Goal: Learn about a topic

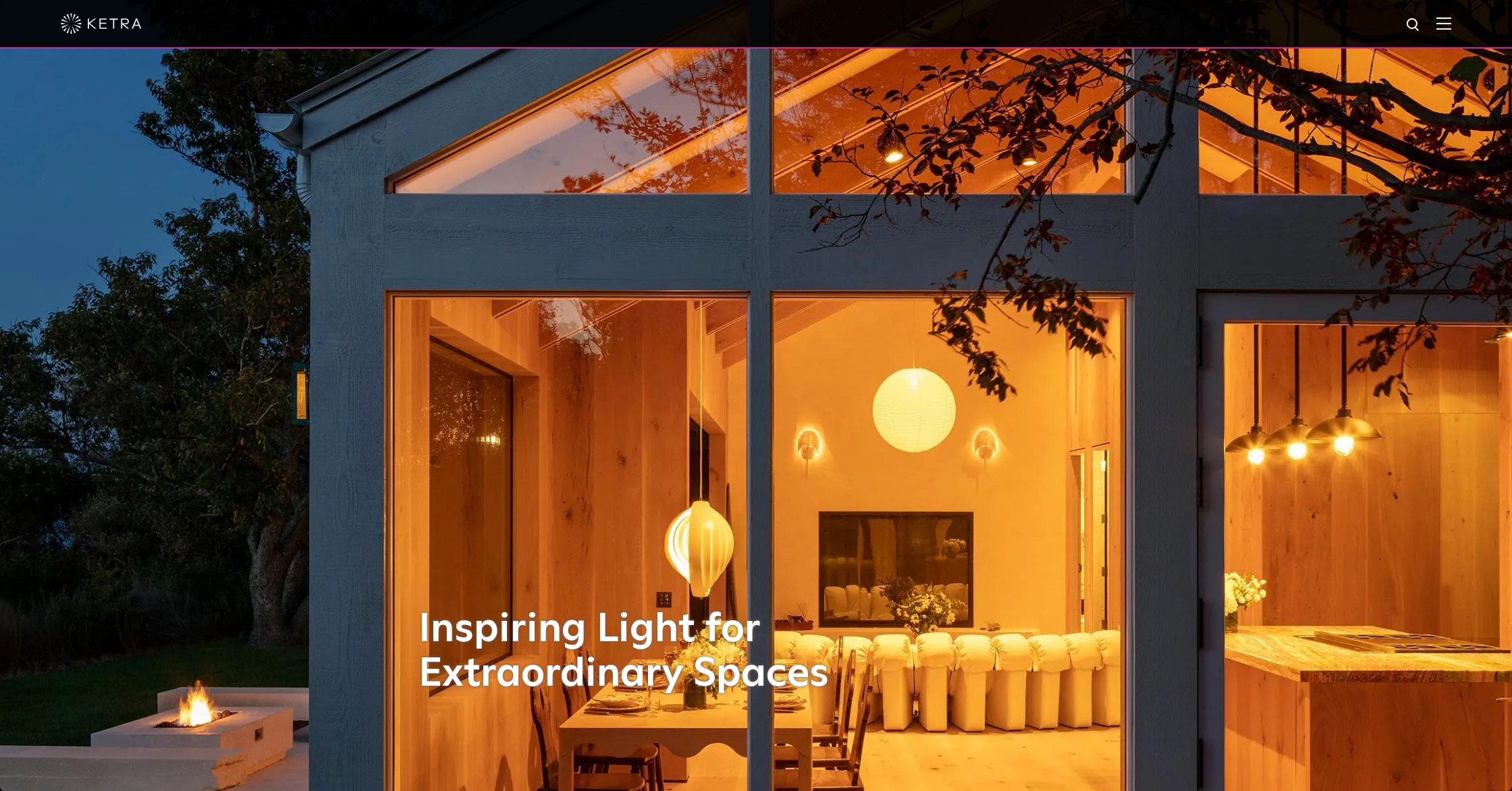
click at [1446, 28] on img at bounding box center [1444, 23] width 15 height 13
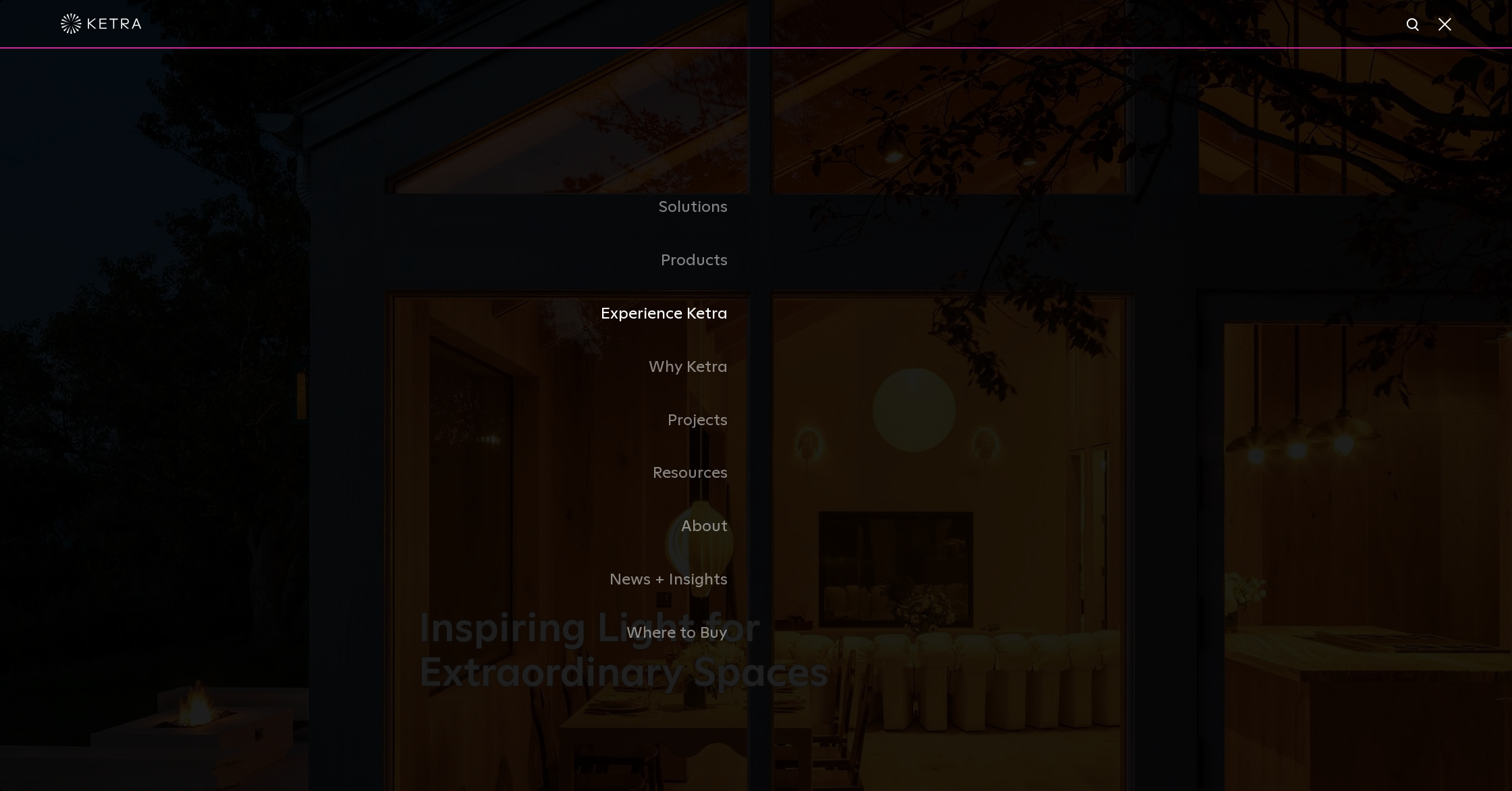
click at [718, 310] on link "Experience Ketra" at bounding box center [587, 315] width 338 height 53
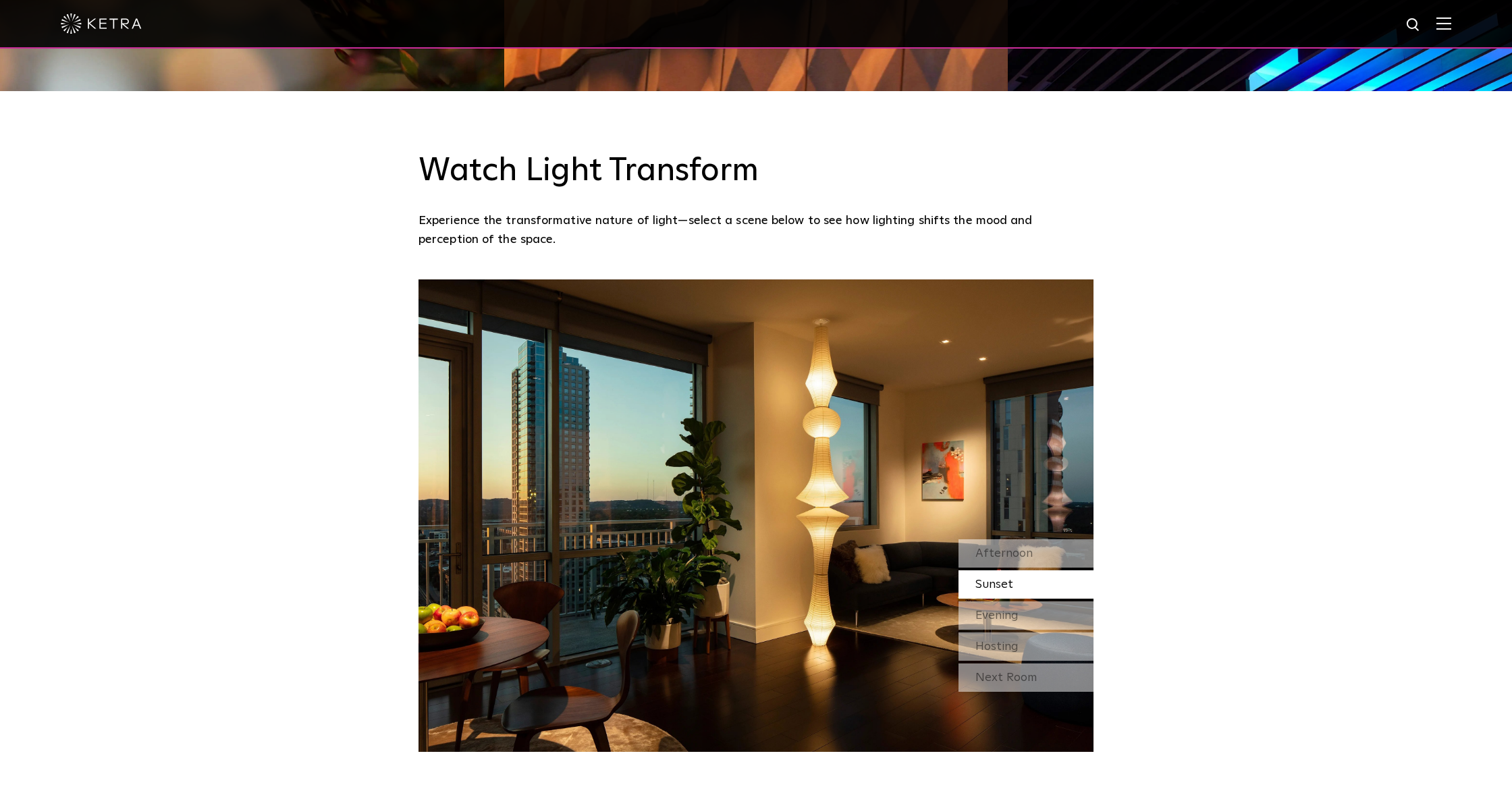
scroll to position [1197, 0]
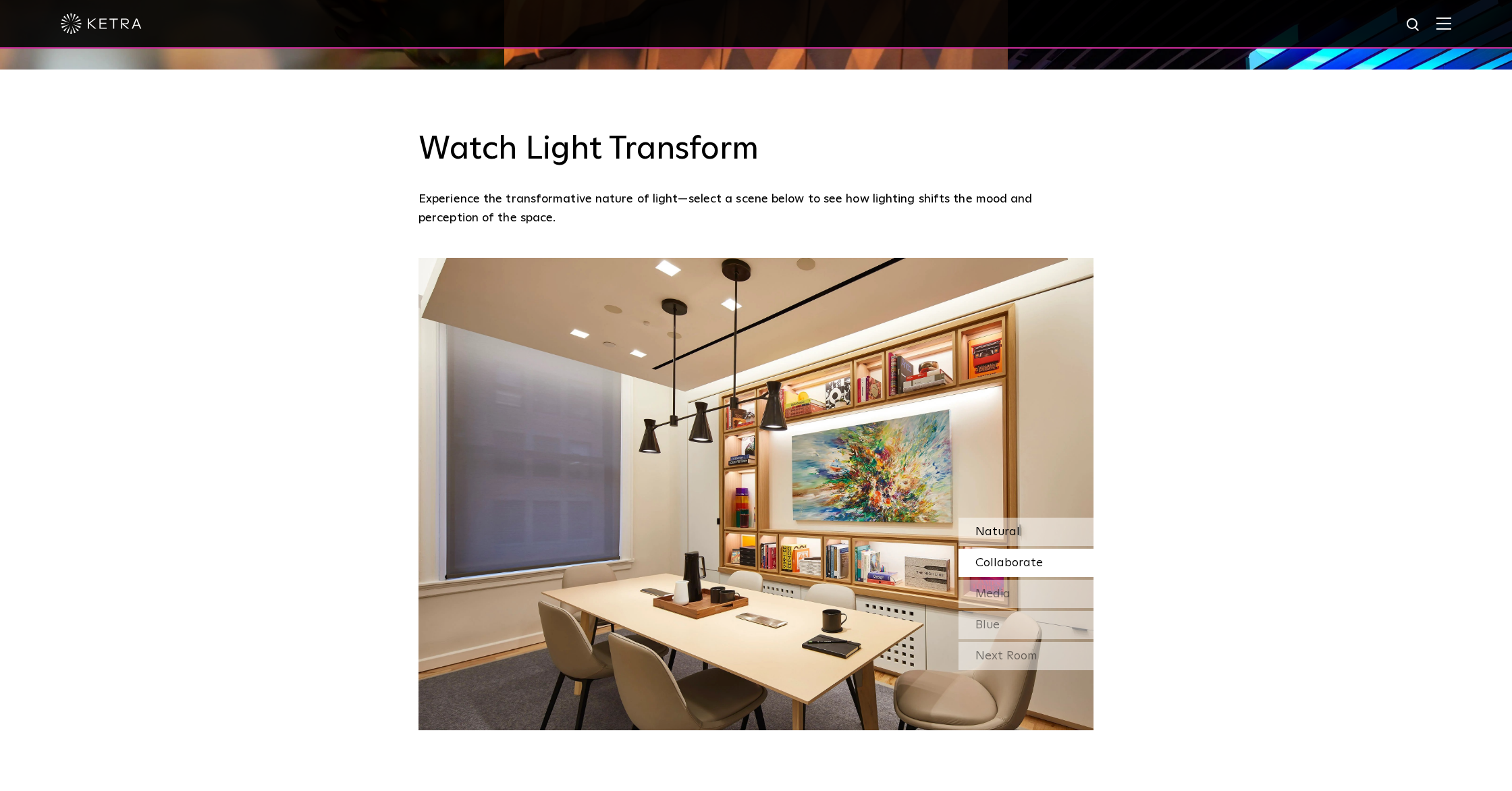
click at [993, 536] on span "Natural" at bounding box center [997, 532] width 44 height 13
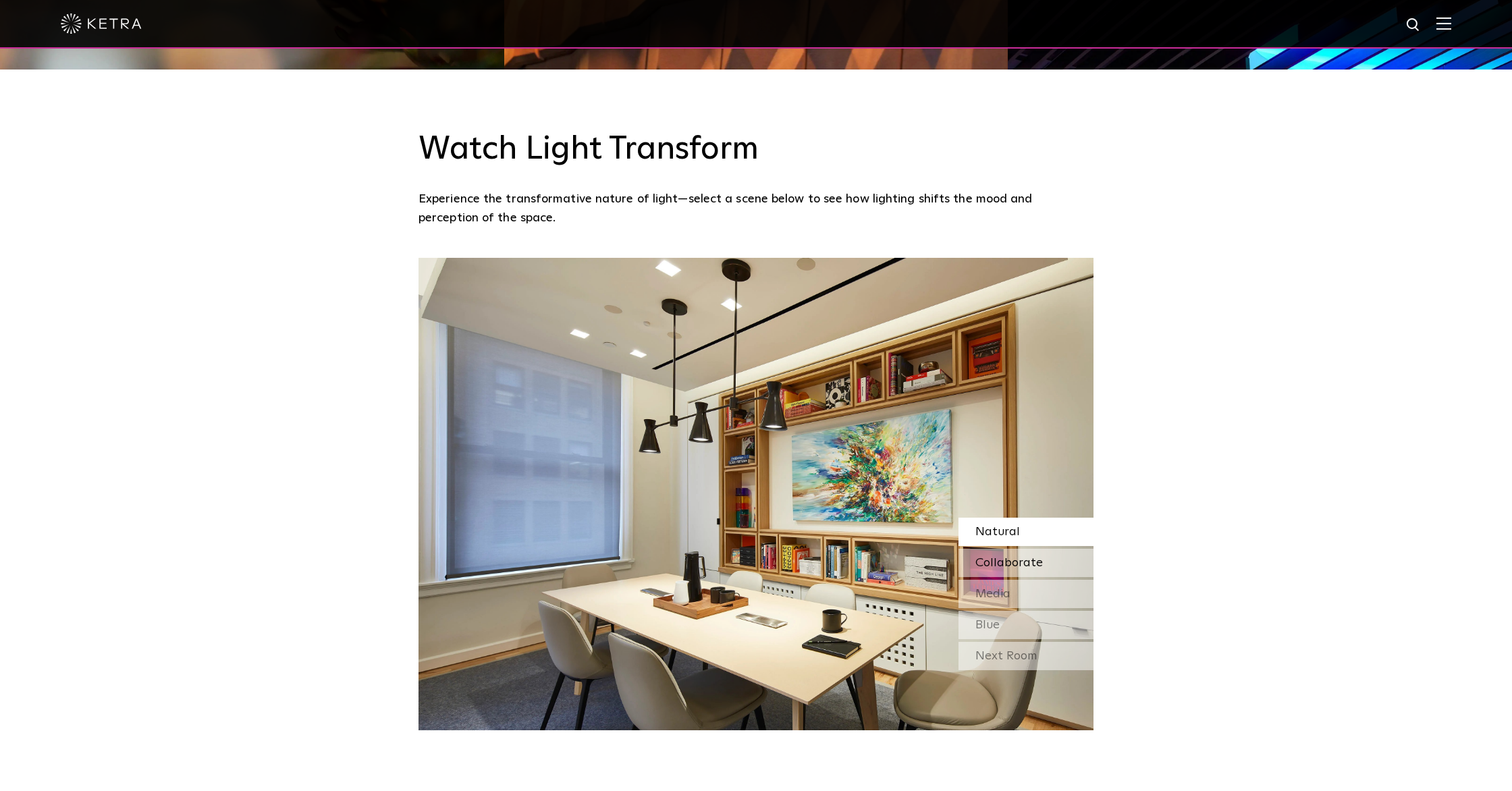
click at [1008, 562] on span "Collaborate" at bounding box center [1009, 562] width 68 height 13
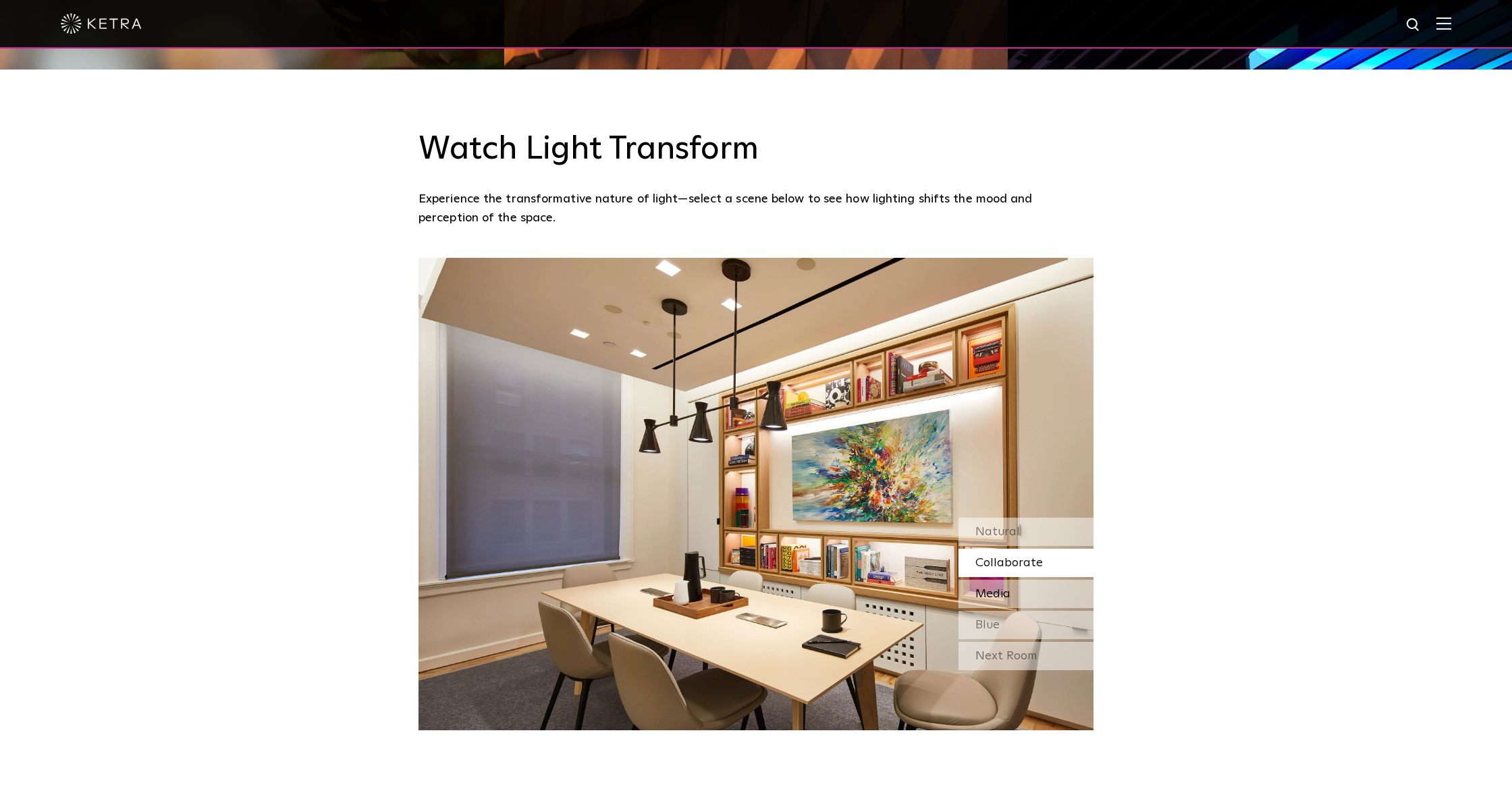
click at [1010, 588] on span "Media" at bounding box center [993, 594] width 35 height 13
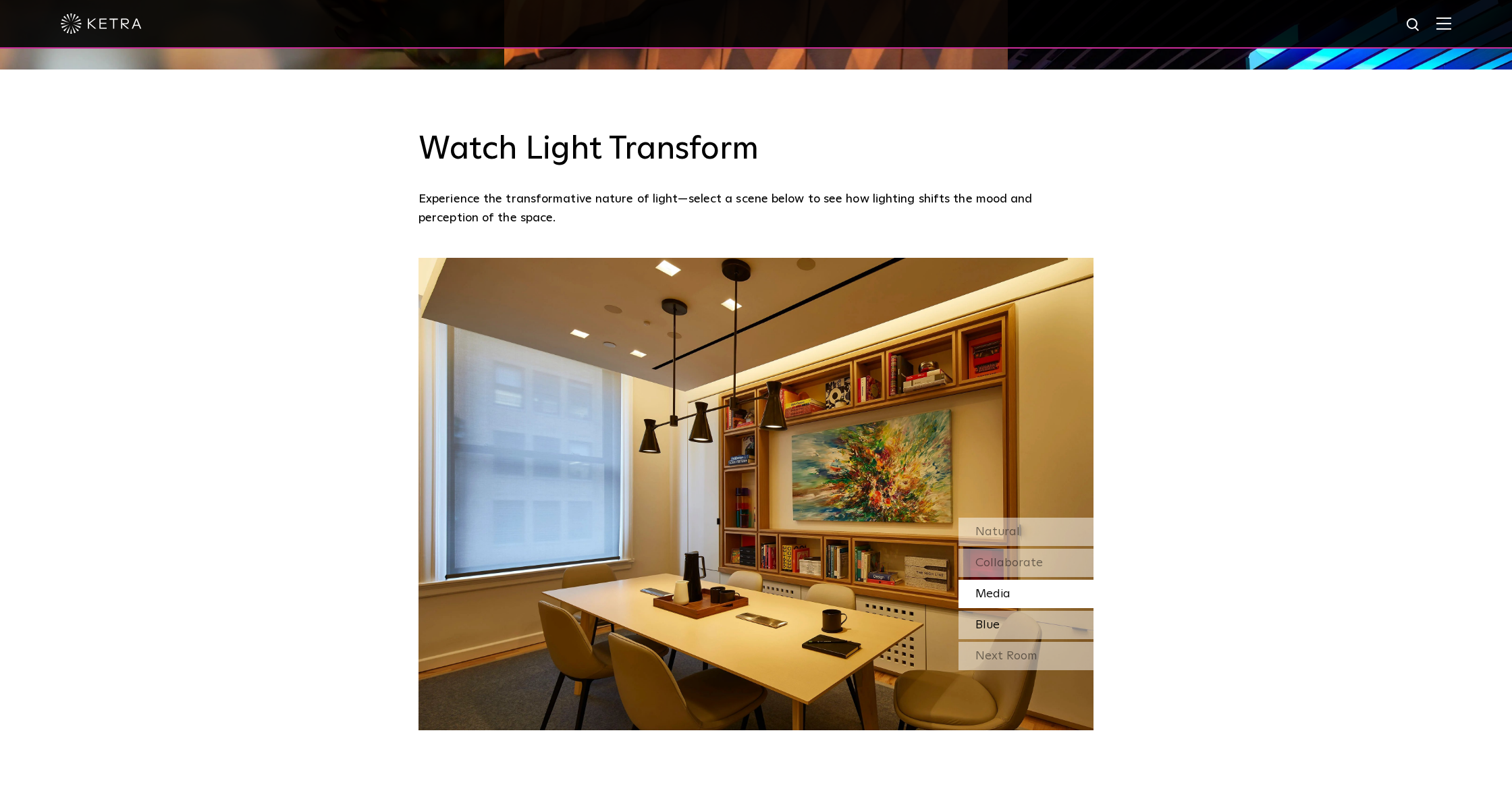
click at [1019, 620] on div "Blue" at bounding box center [1026, 625] width 135 height 28
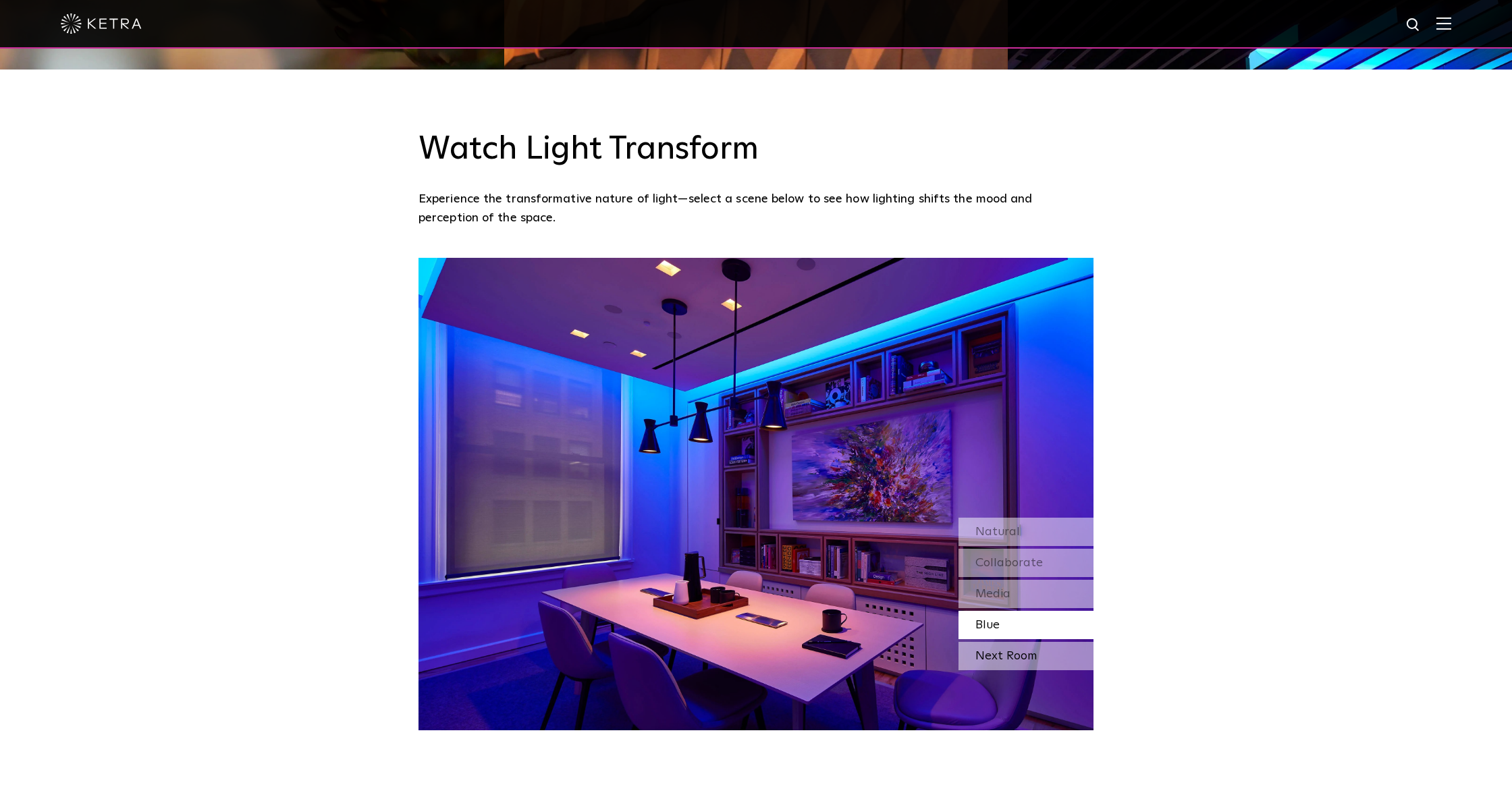
click at [1025, 661] on div "Next Room" at bounding box center [1026, 656] width 135 height 28
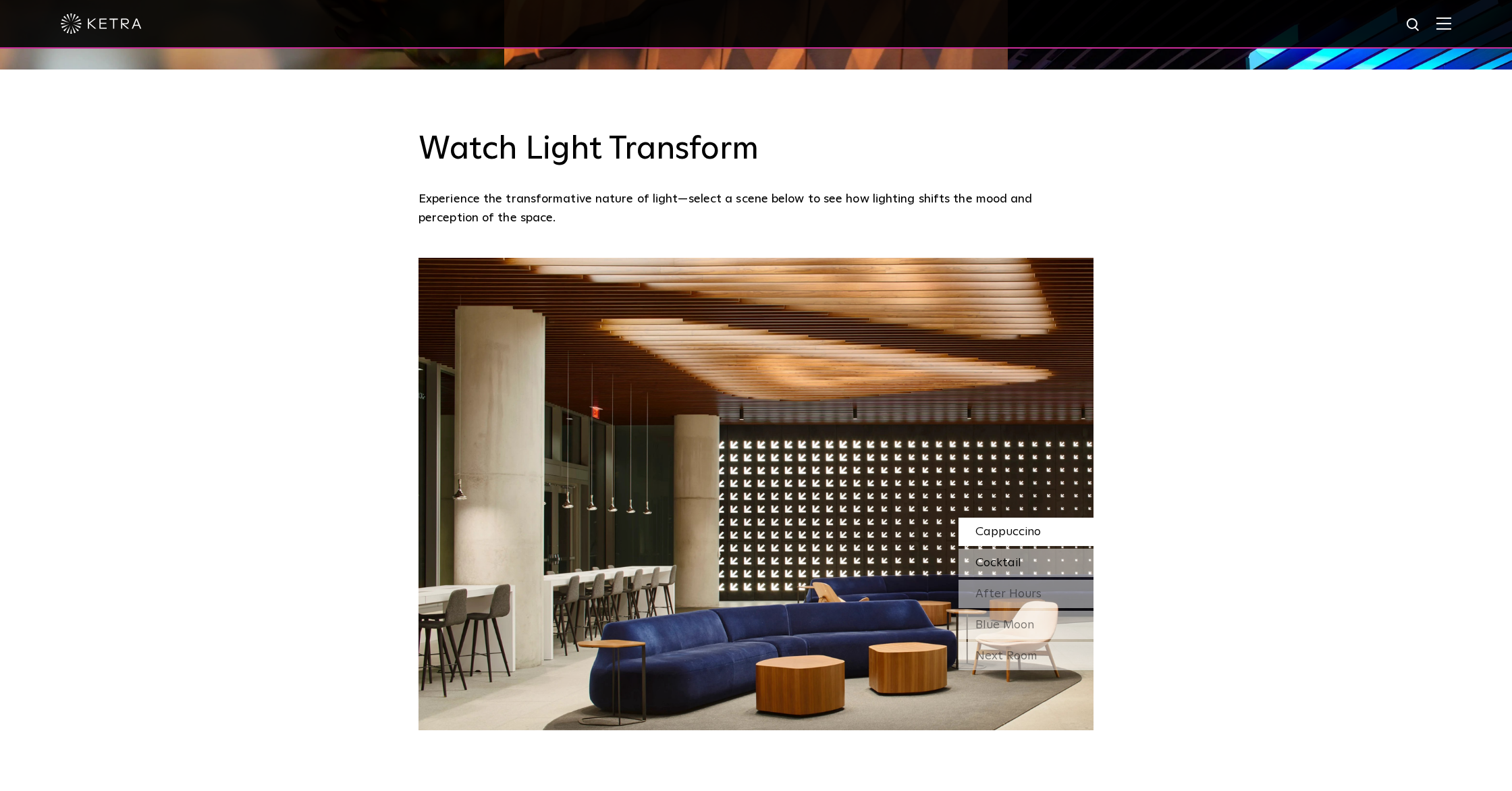
click at [1028, 563] on div "Cocktail" at bounding box center [1026, 563] width 135 height 28
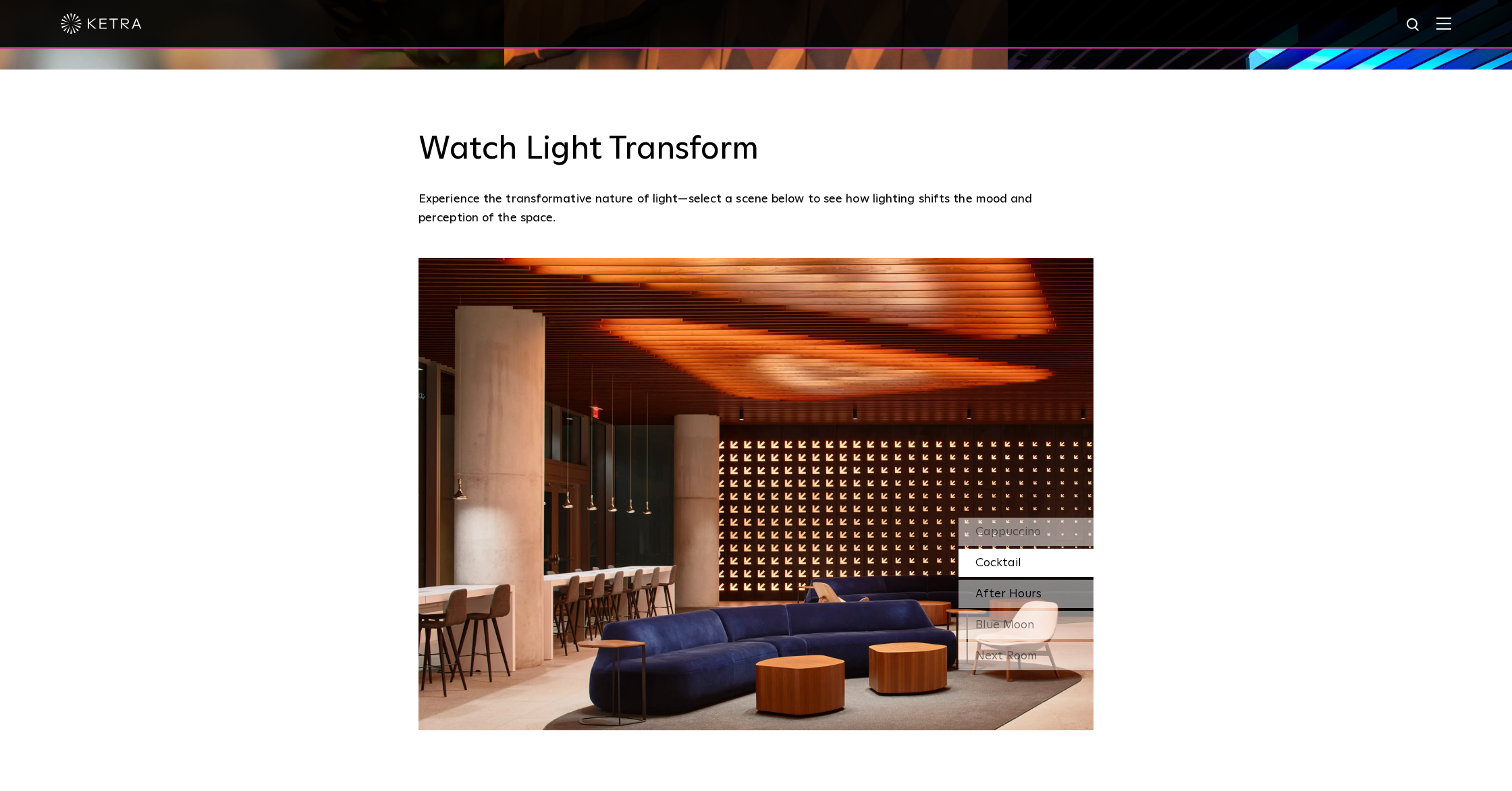
click at [1027, 588] on span "After Hours" at bounding box center [1008, 594] width 66 height 13
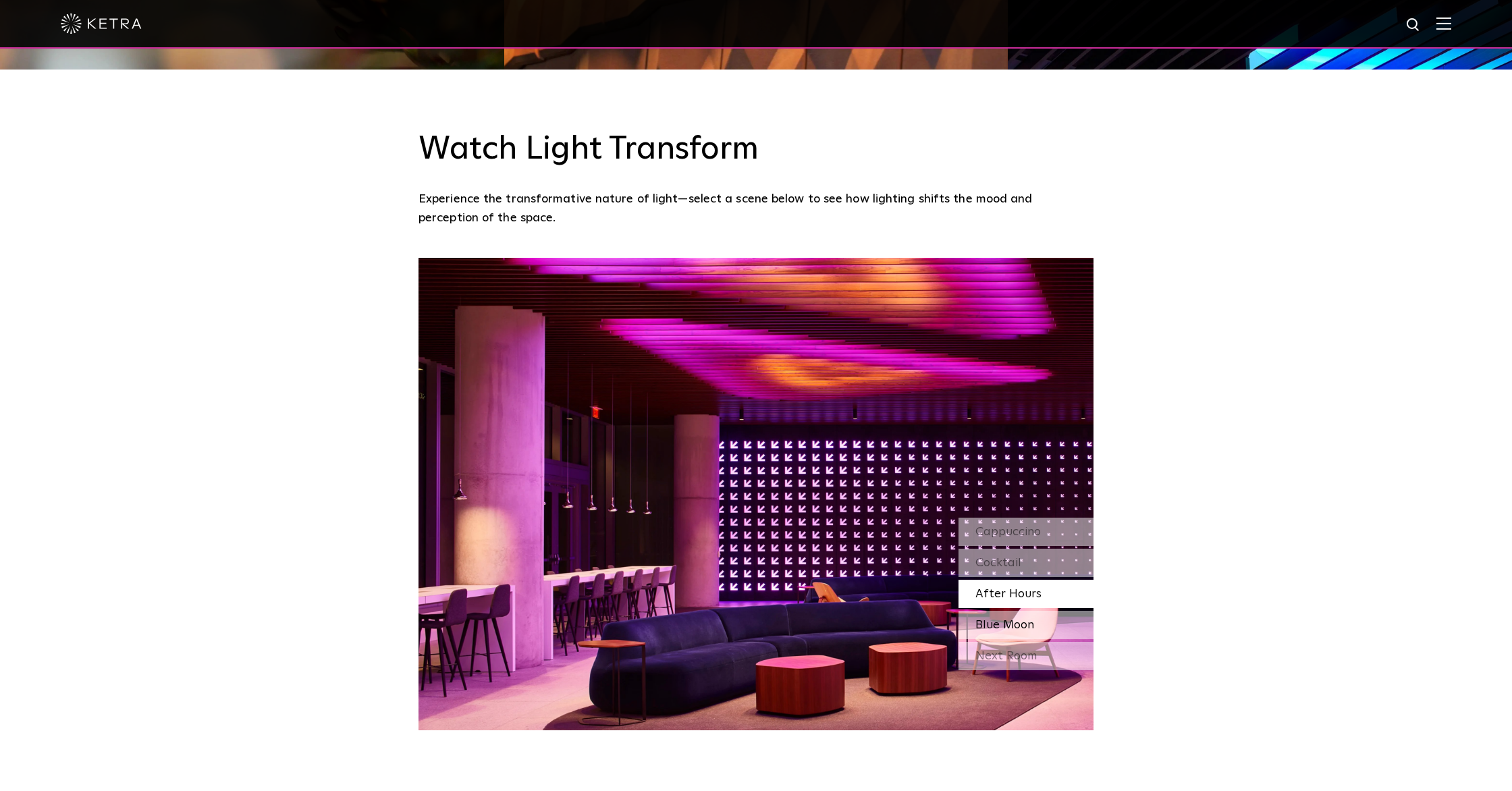
click at [1020, 627] on span "Blue Moon" at bounding box center [1005, 625] width 58 height 13
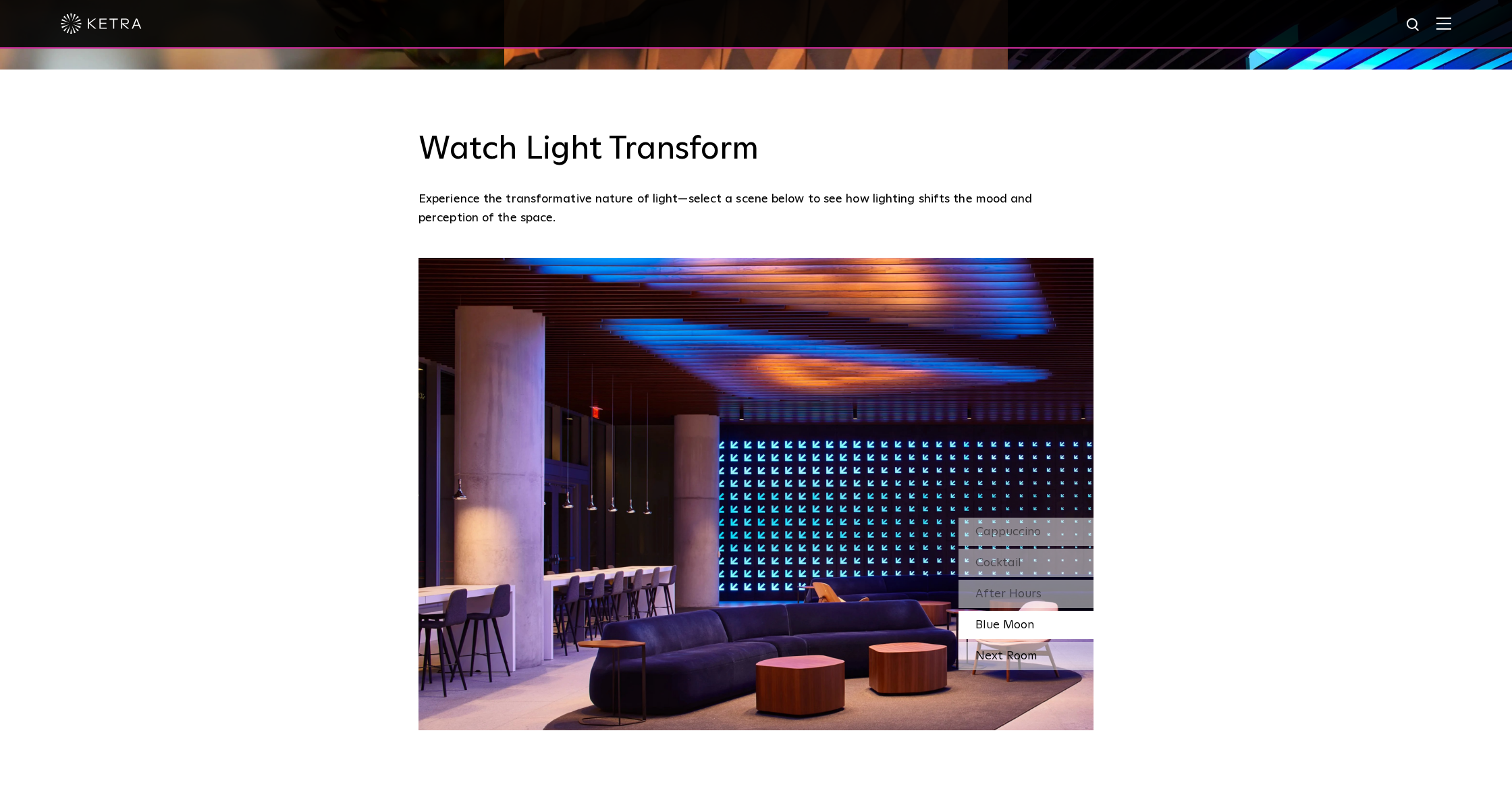
click at [1021, 659] on div "Next Room" at bounding box center [1026, 656] width 135 height 28
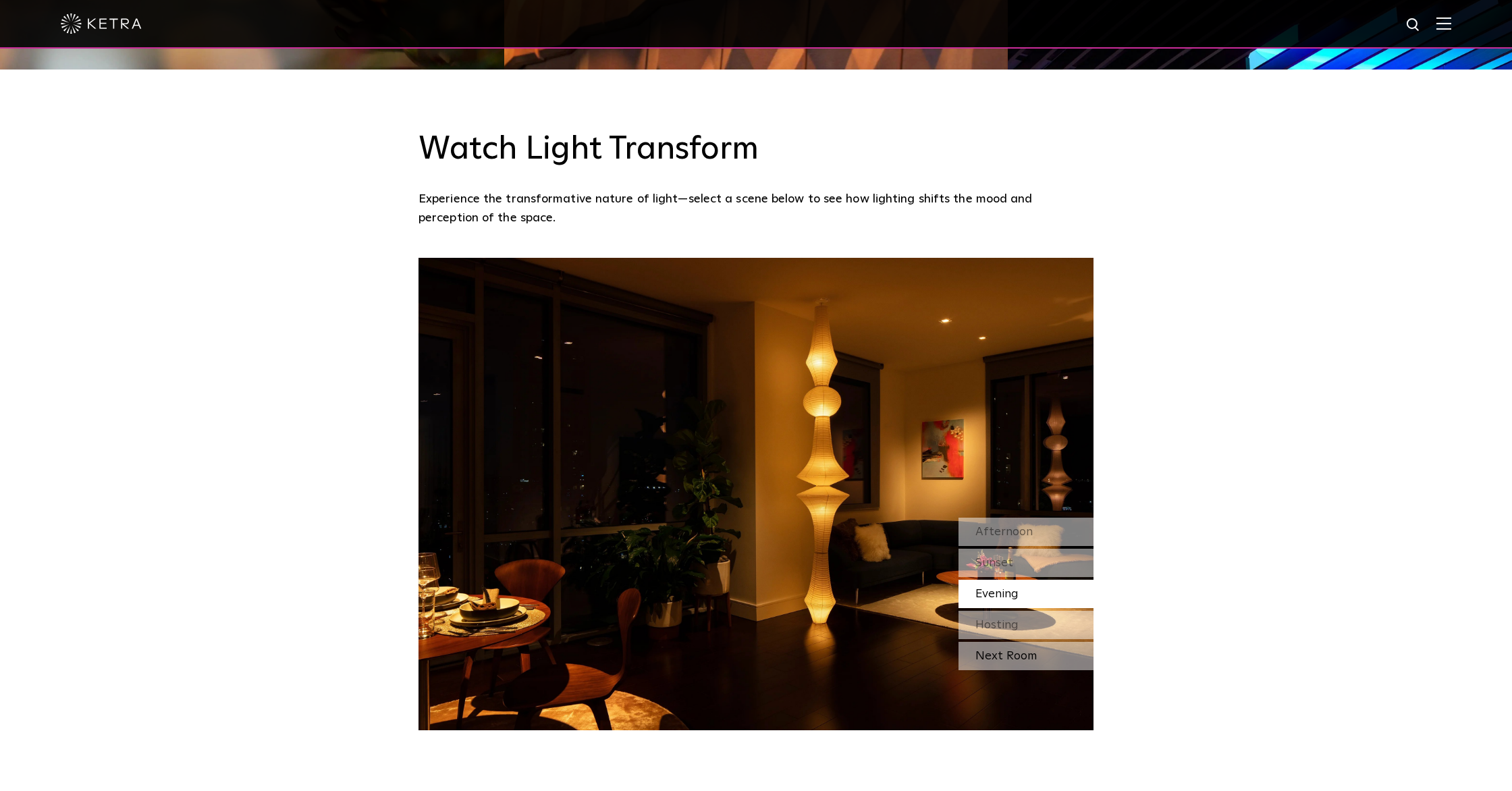
click at [1021, 659] on div "Next Room" at bounding box center [1026, 656] width 135 height 28
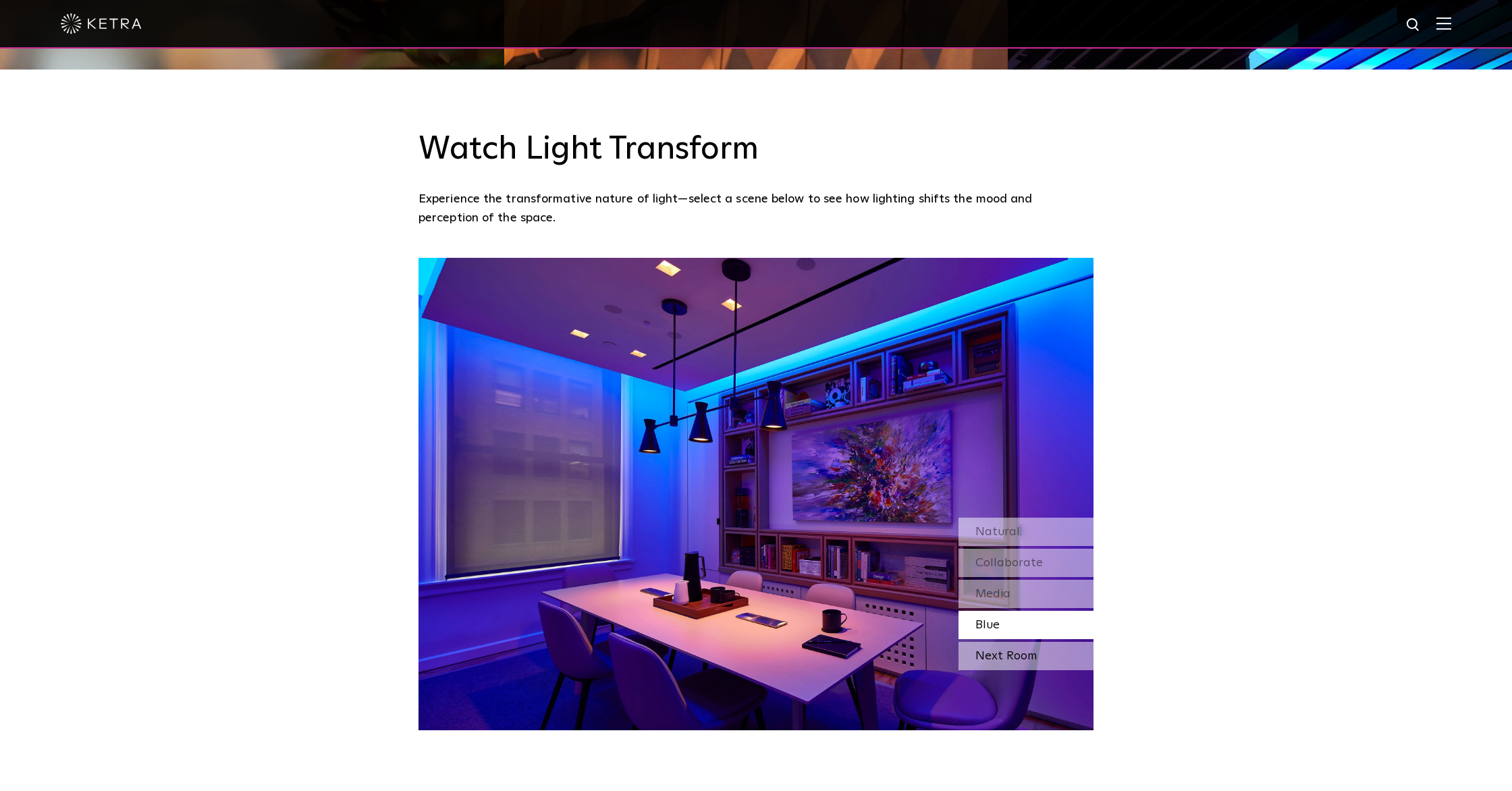
click at [1021, 659] on div "Next Room" at bounding box center [1026, 656] width 135 height 28
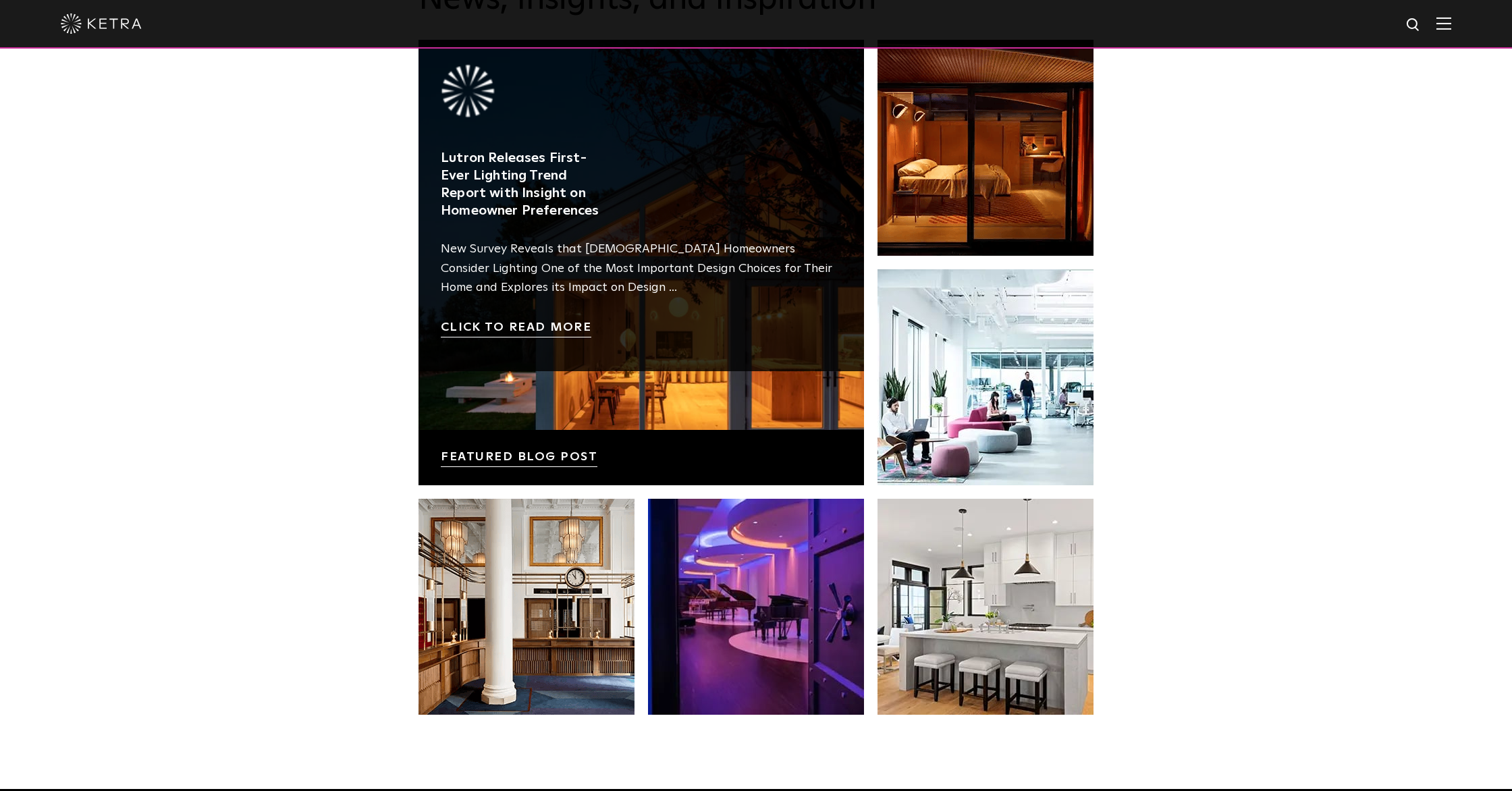
scroll to position [2406, 0]
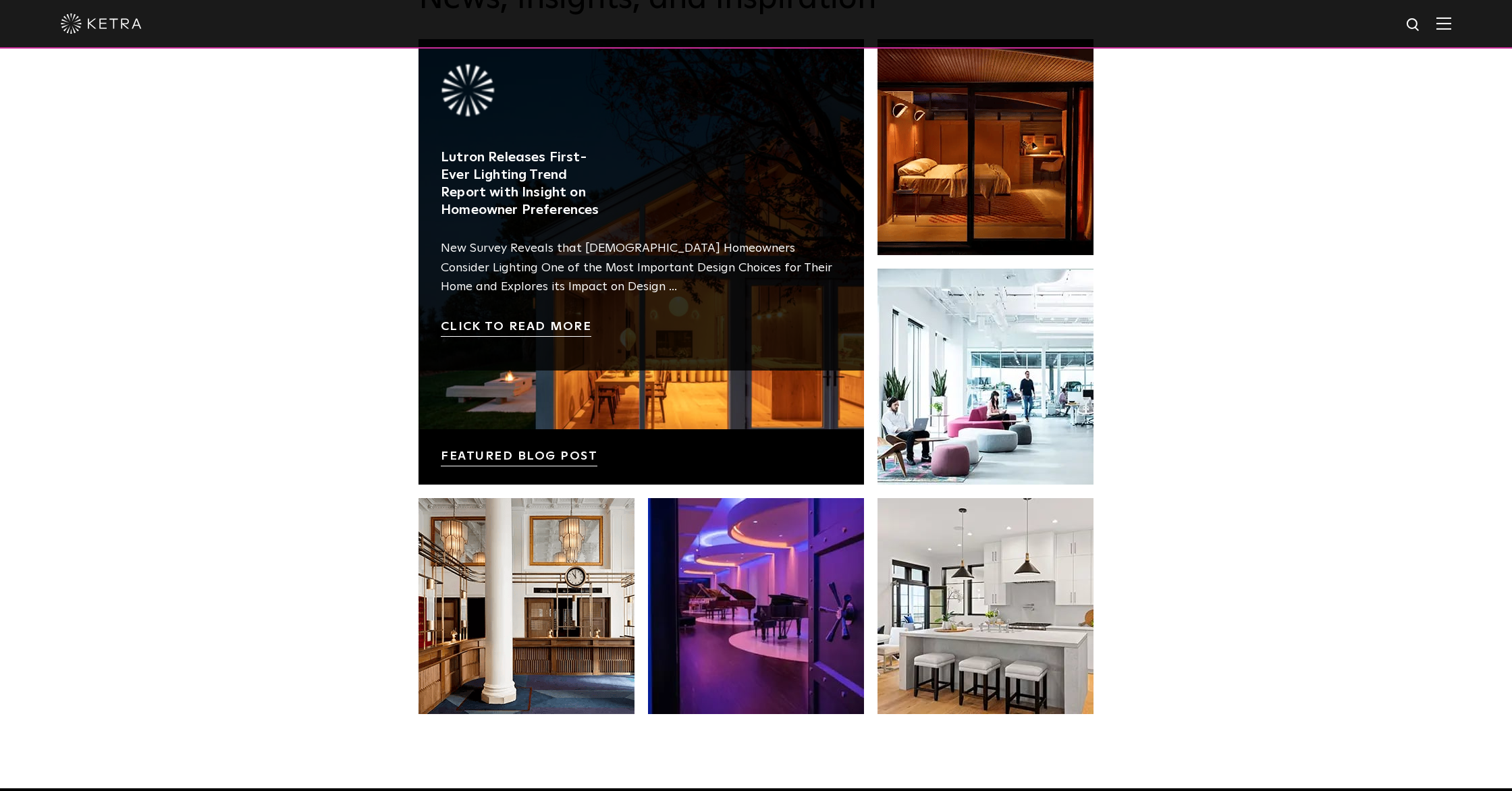
click at [549, 325] on link at bounding box center [642, 262] width 446 height 446
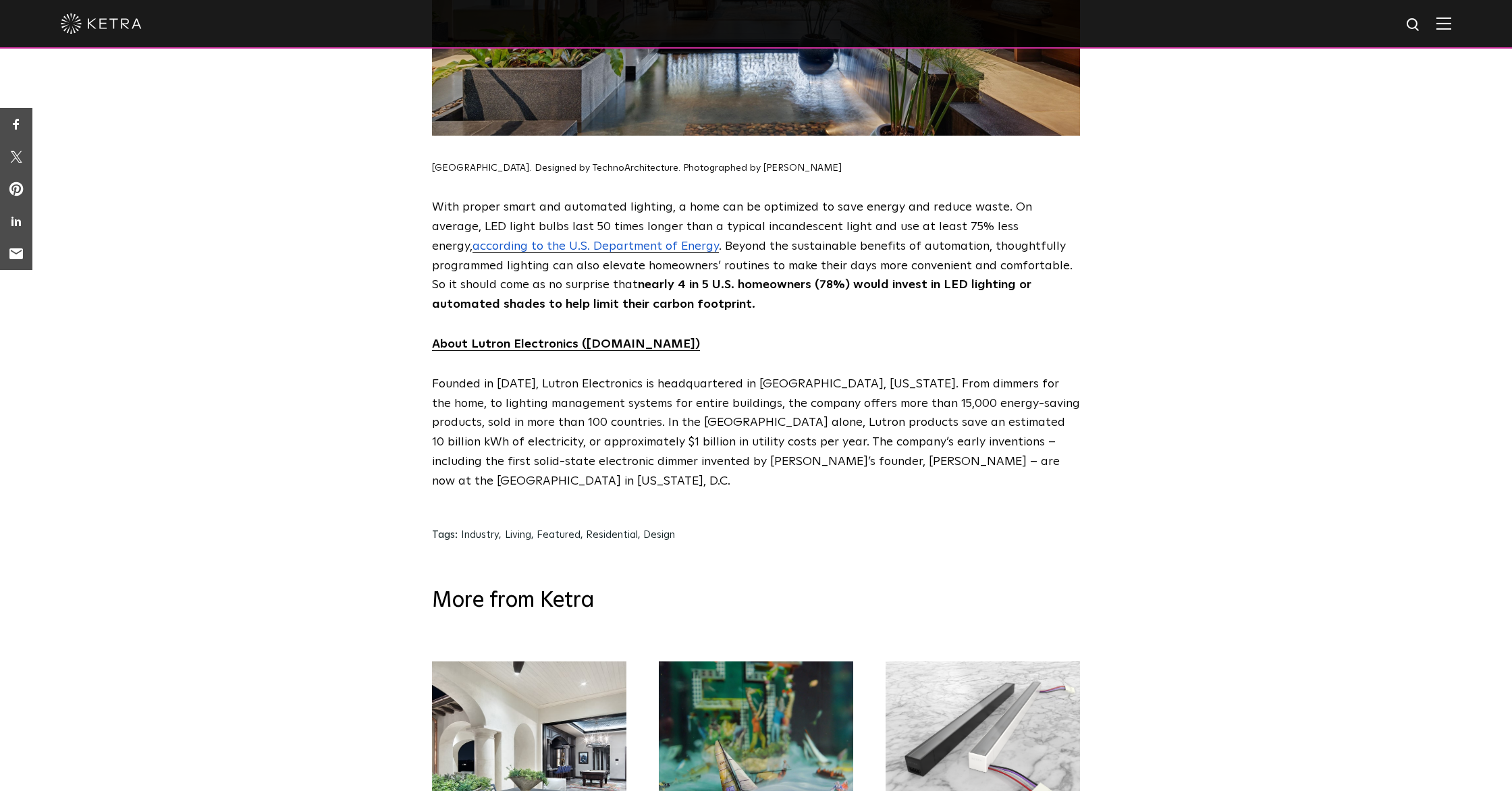
scroll to position [6426, 0]
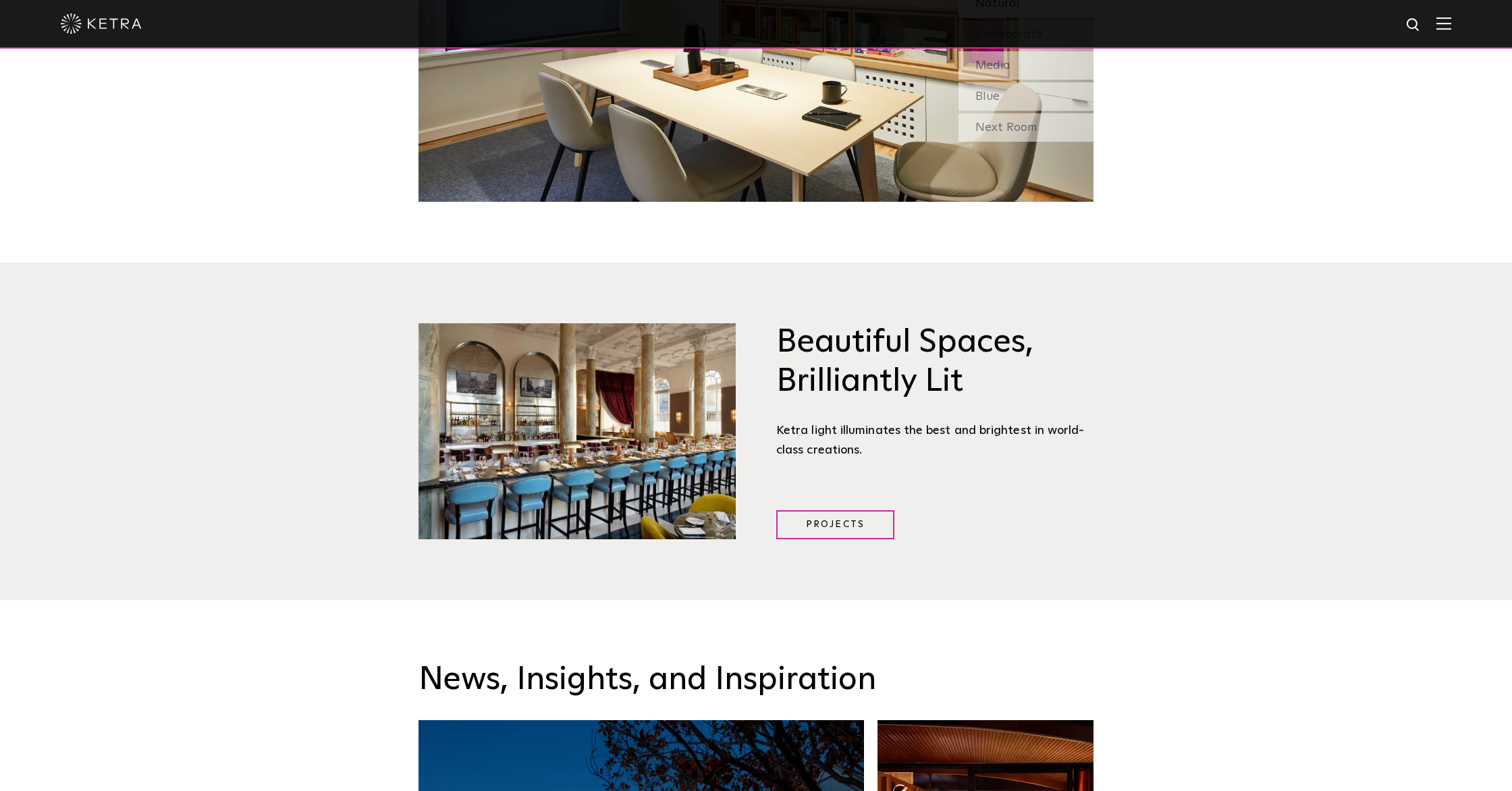
scroll to position [1705, 0]
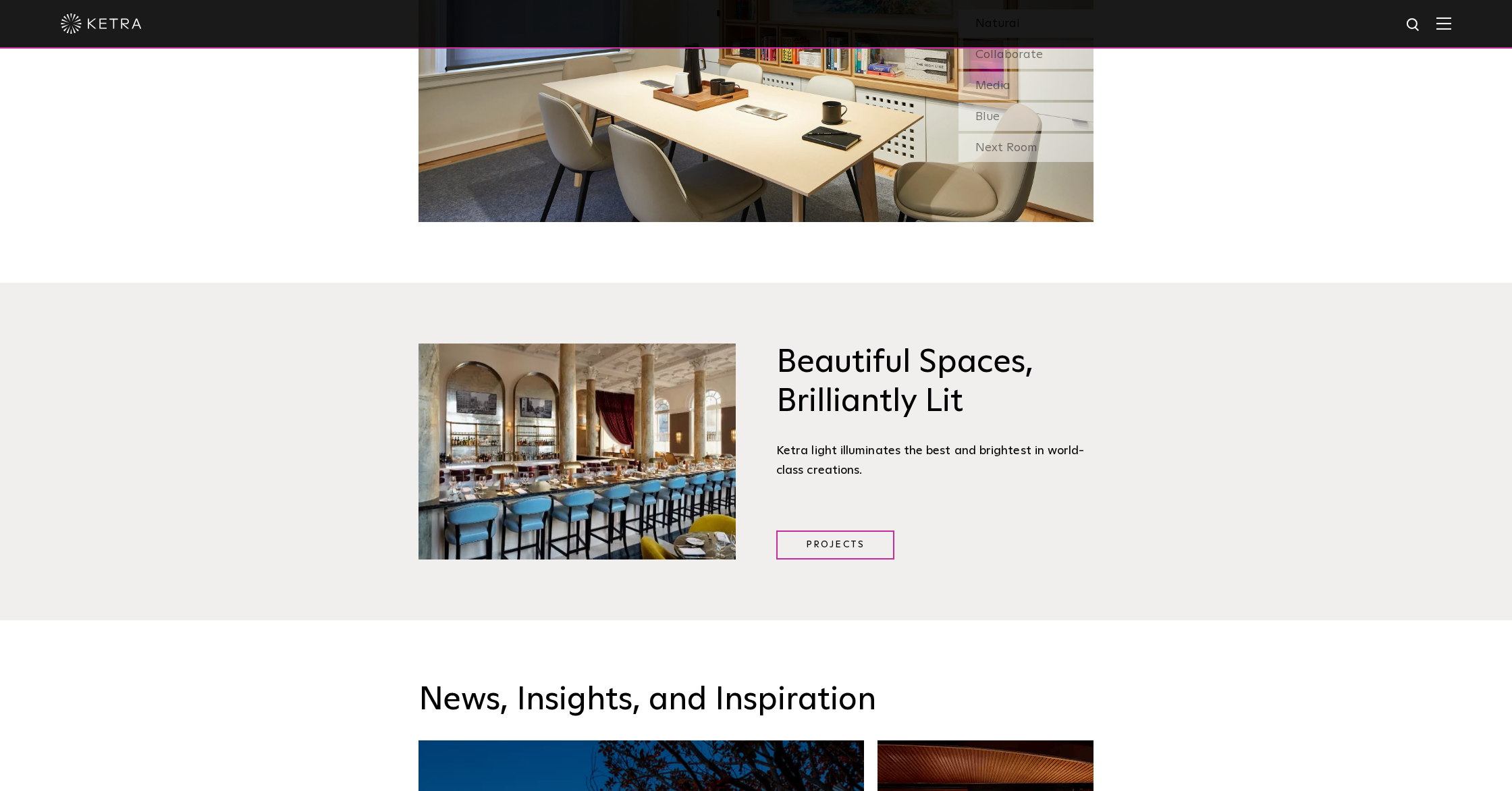
click at [1440, 28] on img at bounding box center [1444, 23] width 15 height 13
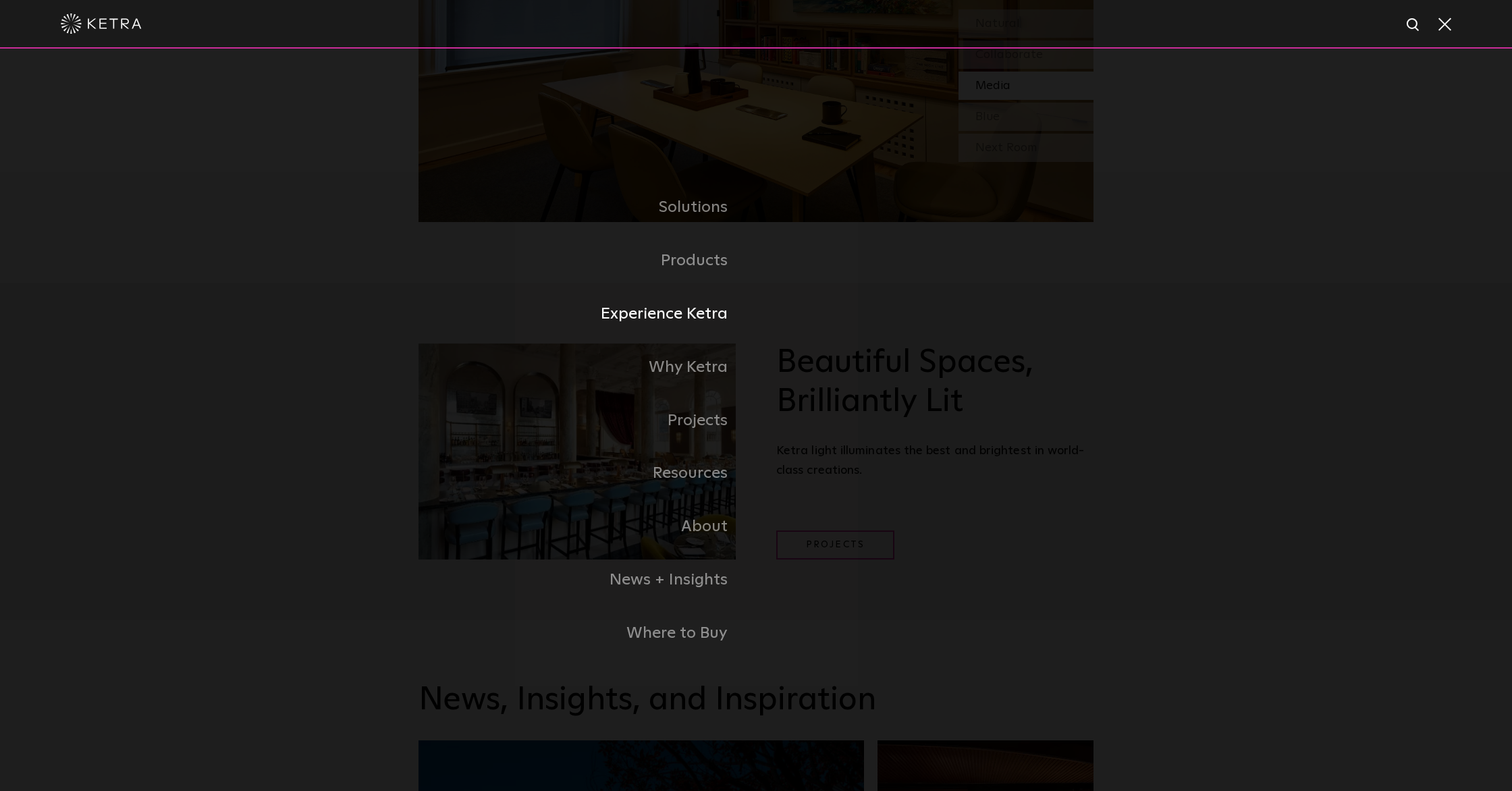
click at [697, 318] on link "Experience Ketra" at bounding box center [587, 315] width 338 height 53
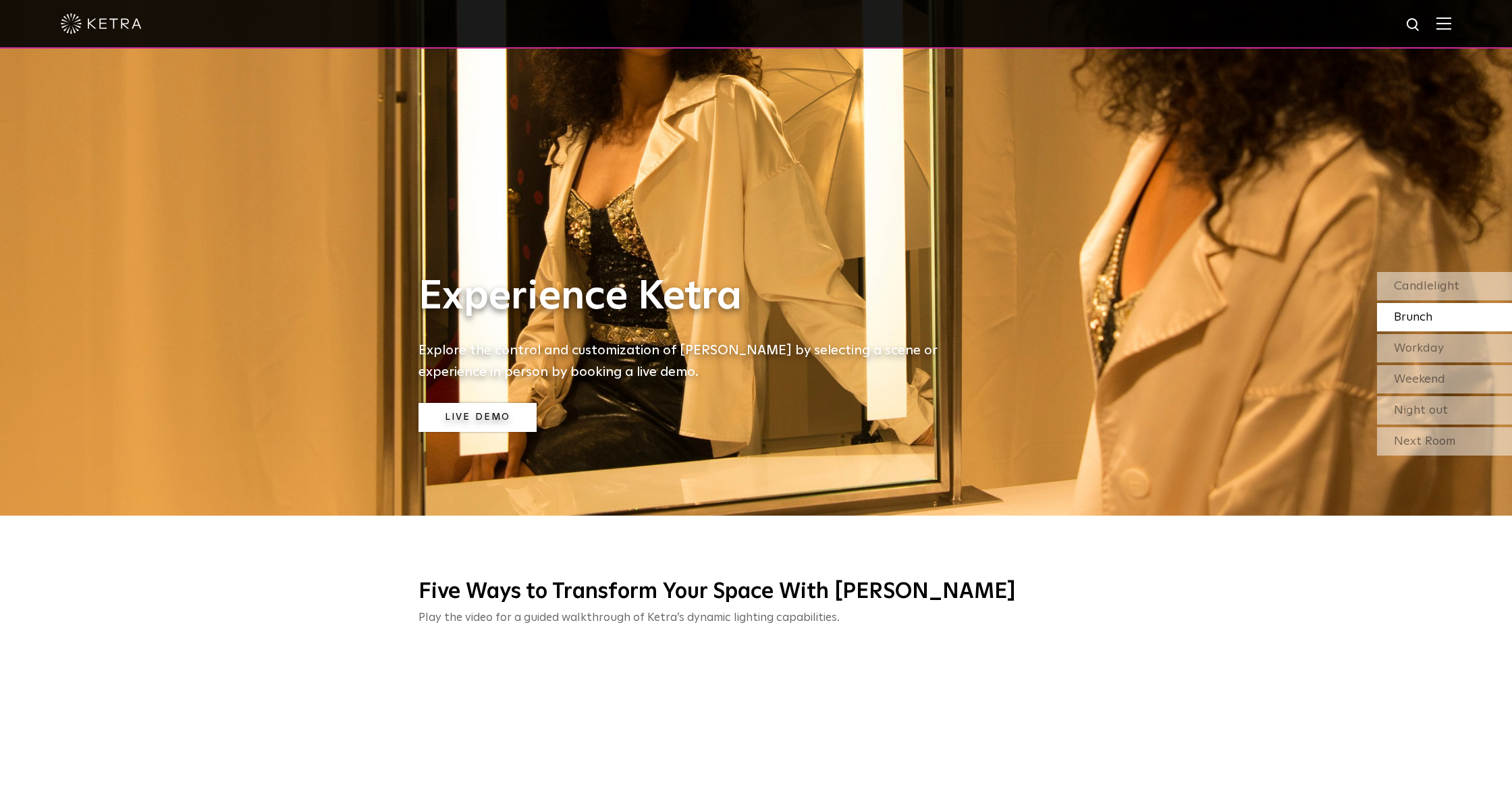
scroll to position [278, 0]
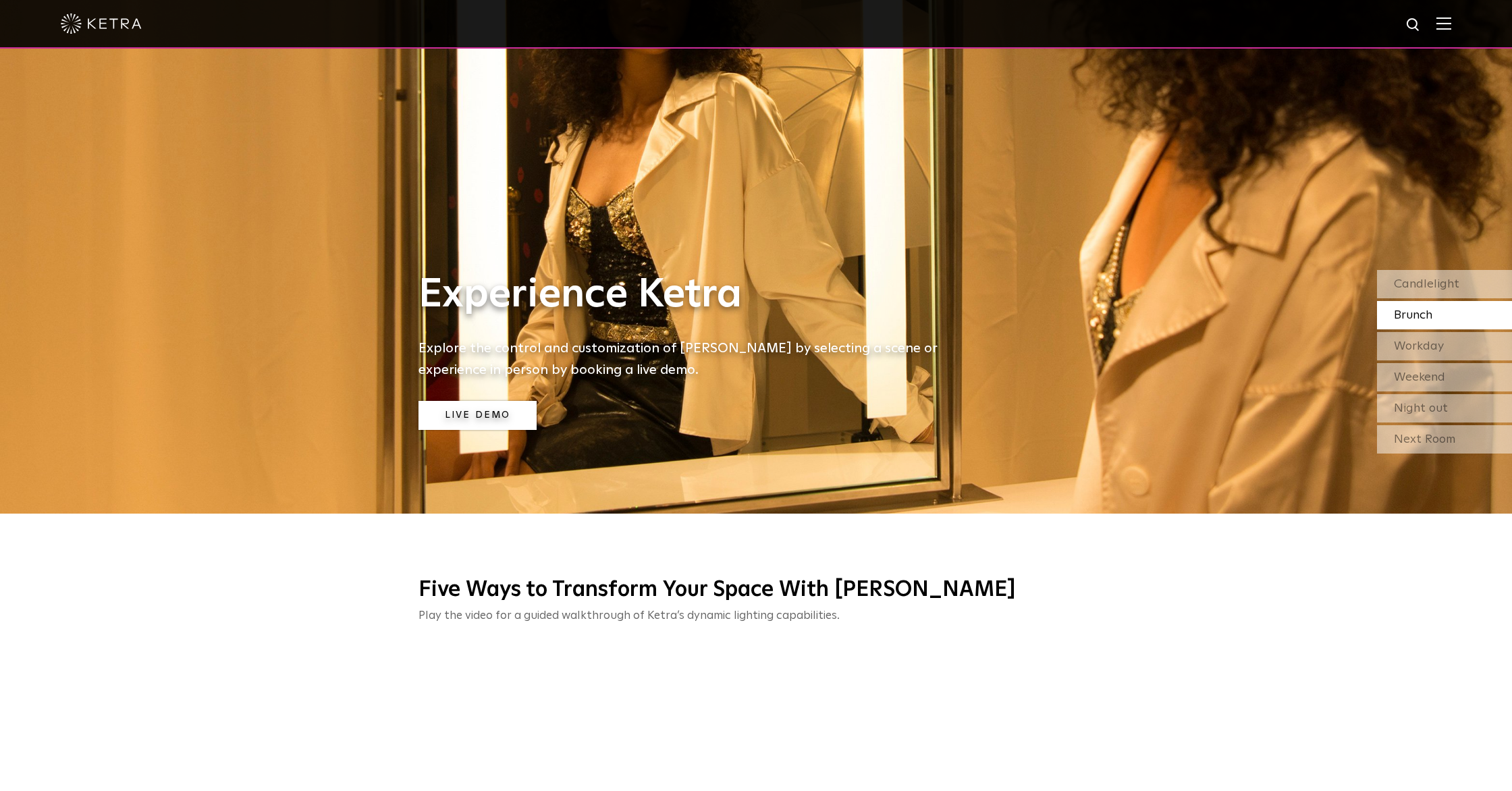
click at [475, 416] on link "Live Demo" at bounding box center [478, 416] width 118 height 29
